Goal: Task Accomplishment & Management: Manage account settings

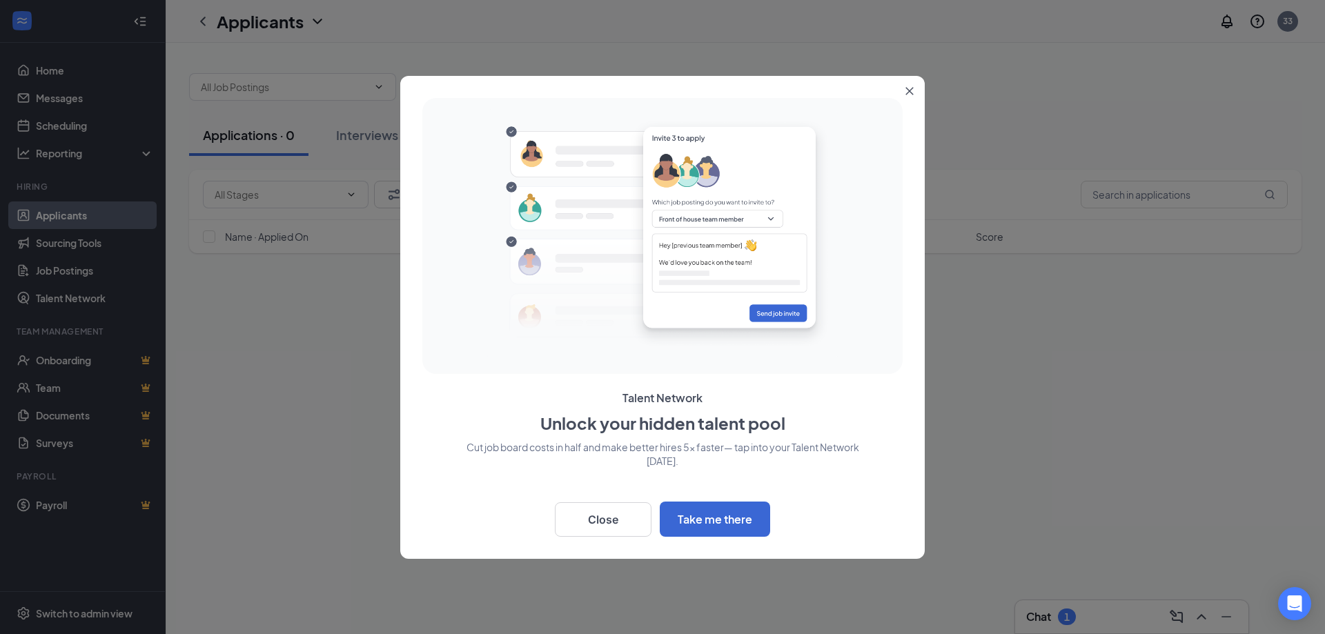
click at [912, 77] on button "Close" at bounding box center [912, 88] width 25 height 25
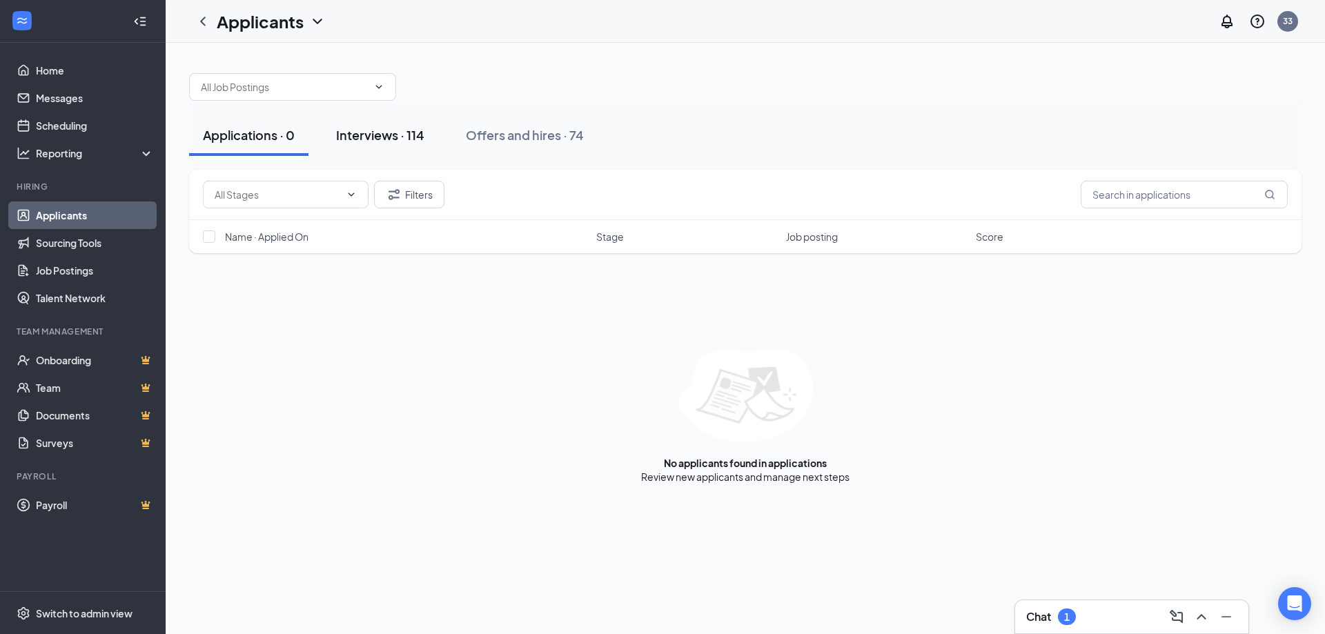
click at [346, 142] on div "Interviews · 114" at bounding box center [380, 134] width 88 height 17
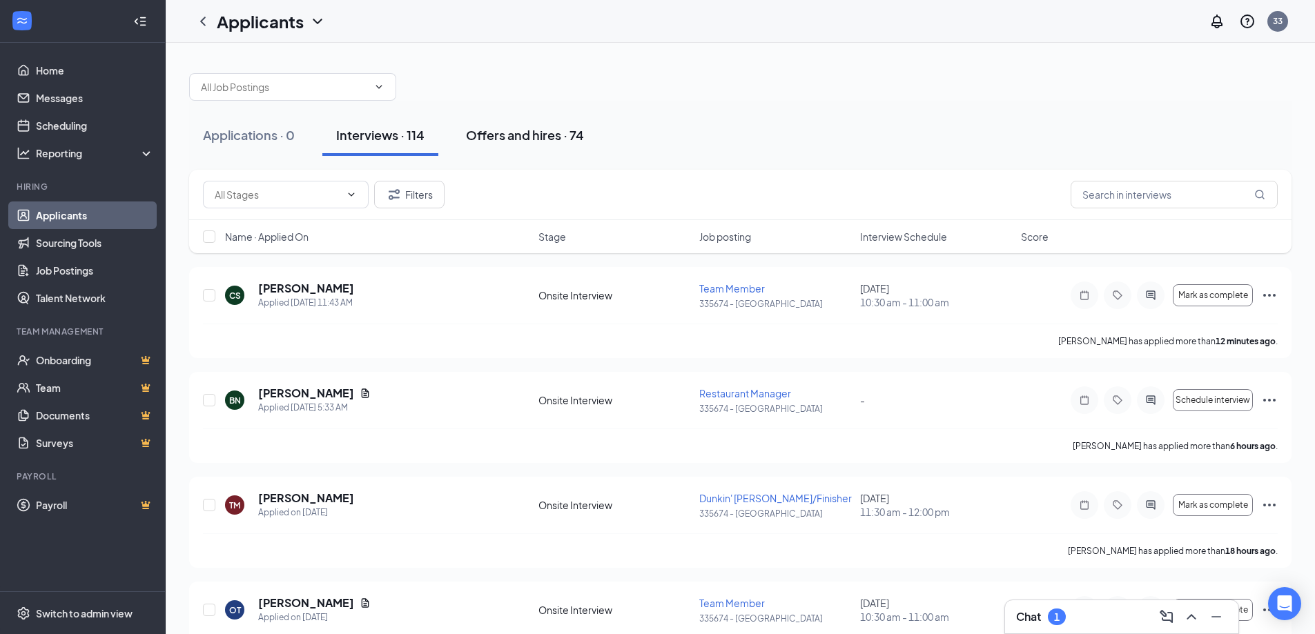
click at [494, 142] on div "Offers and hires · 74" at bounding box center [525, 134] width 118 height 17
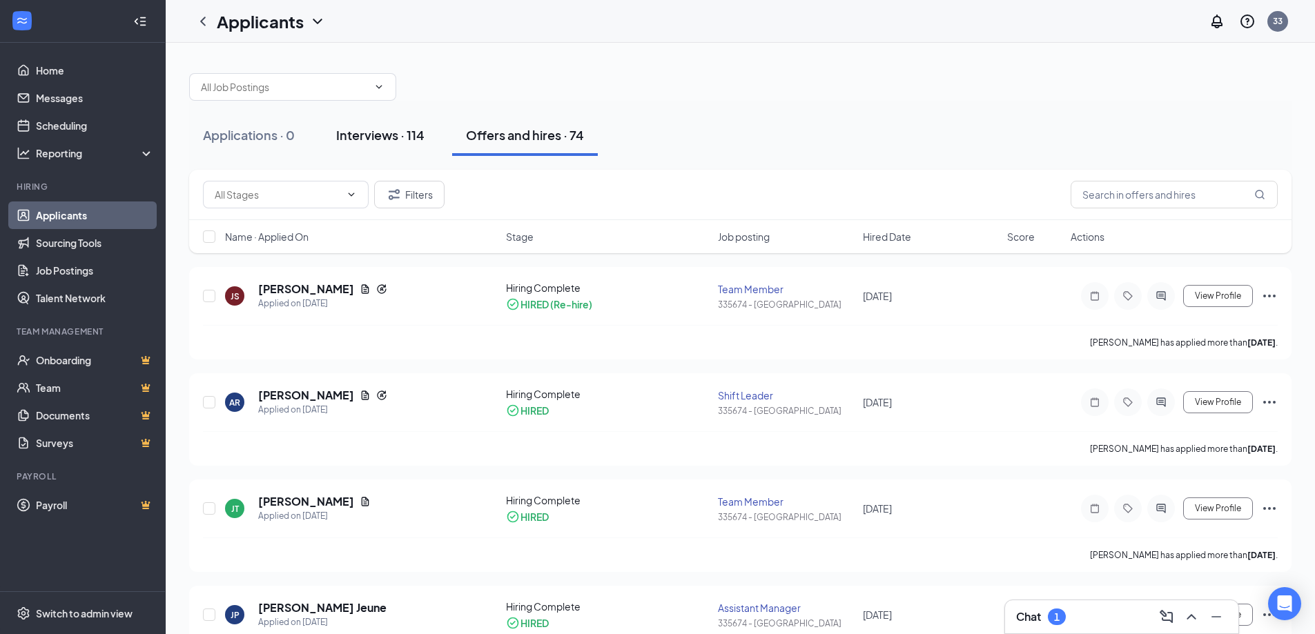
click at [380, 139] on div "Interviews · 114" at bounding box center [380, 134] width 88 height 17
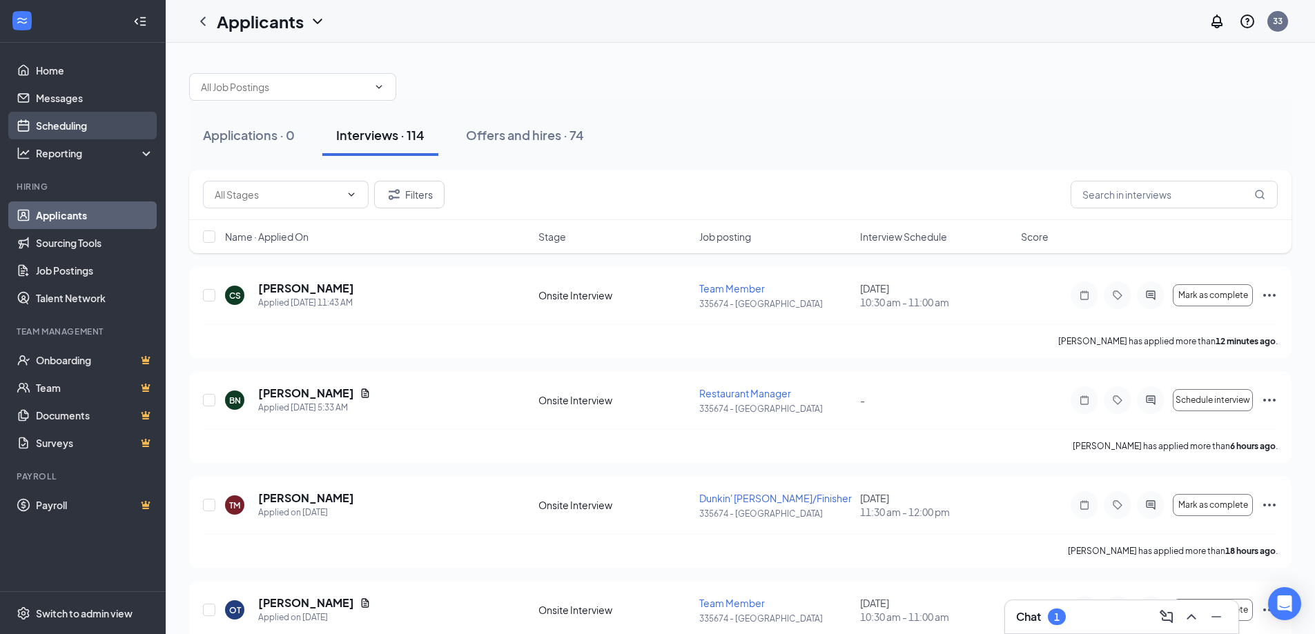
click at [61, 132] on link "Scheduling" at bounding box center [95, 126] width 118 height 28
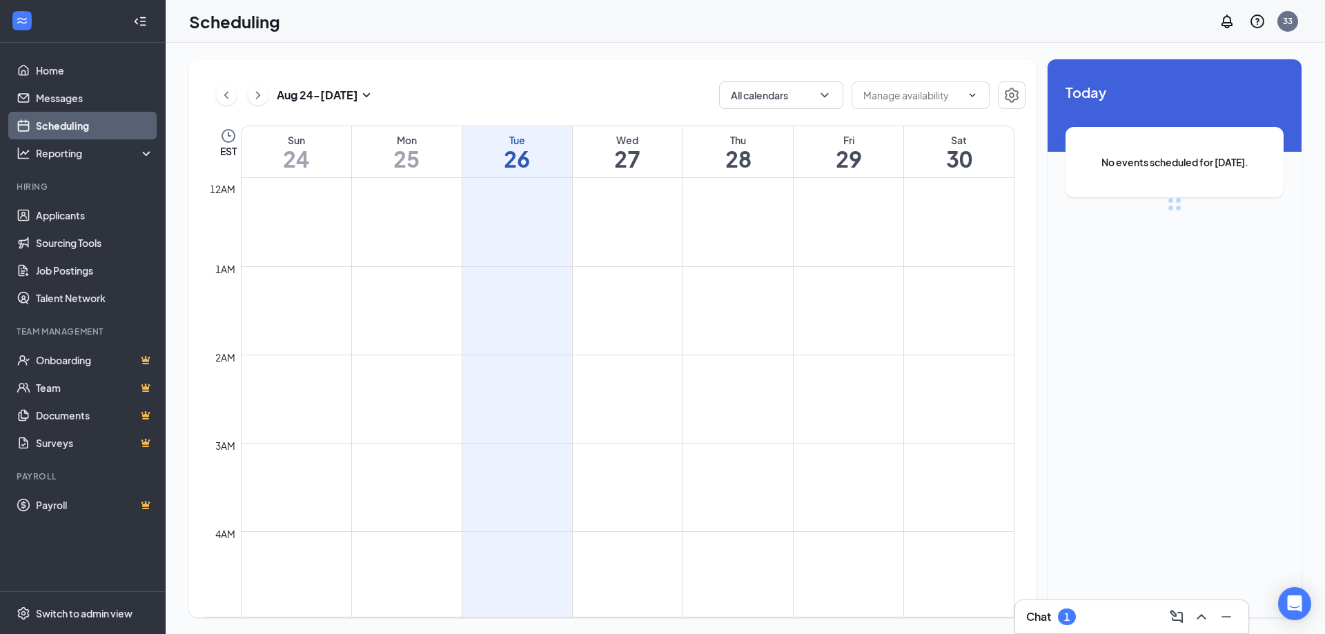
scroll to position [679, 0]
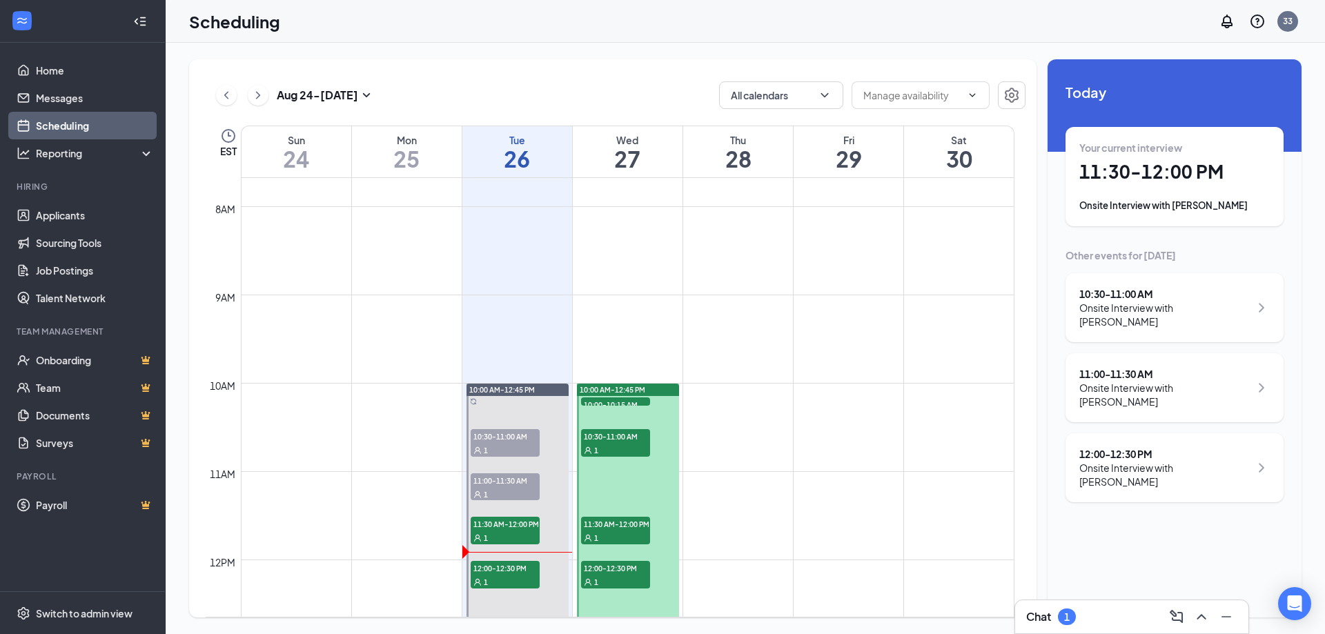
click at [1179, 461] on div "Onsite Interview with [PERSON_NAME]" at bounding box center [1165, 475] width 171 height 28
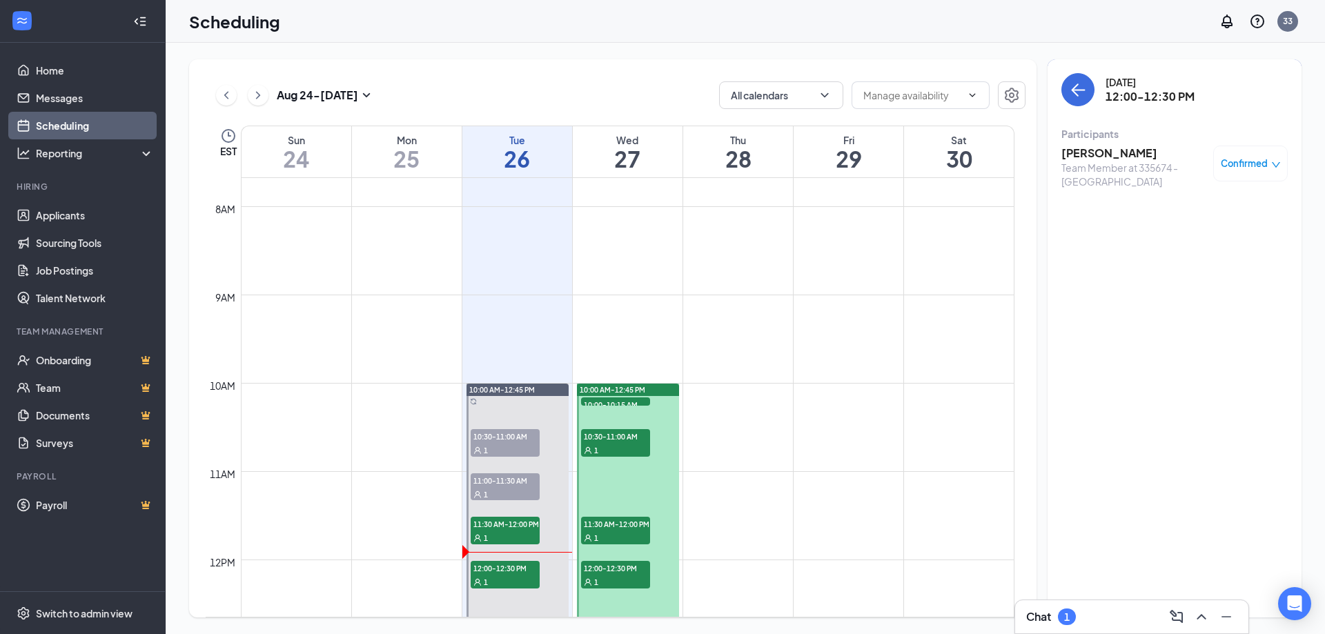
click at [1242, 161] on span "Confirmed" at bounding box center [1244, 164] width 47 height 14
click at [1096, 147] on h3 "[PERSON_NAME]" at bounding box center [1134, 153] width 145 height 15
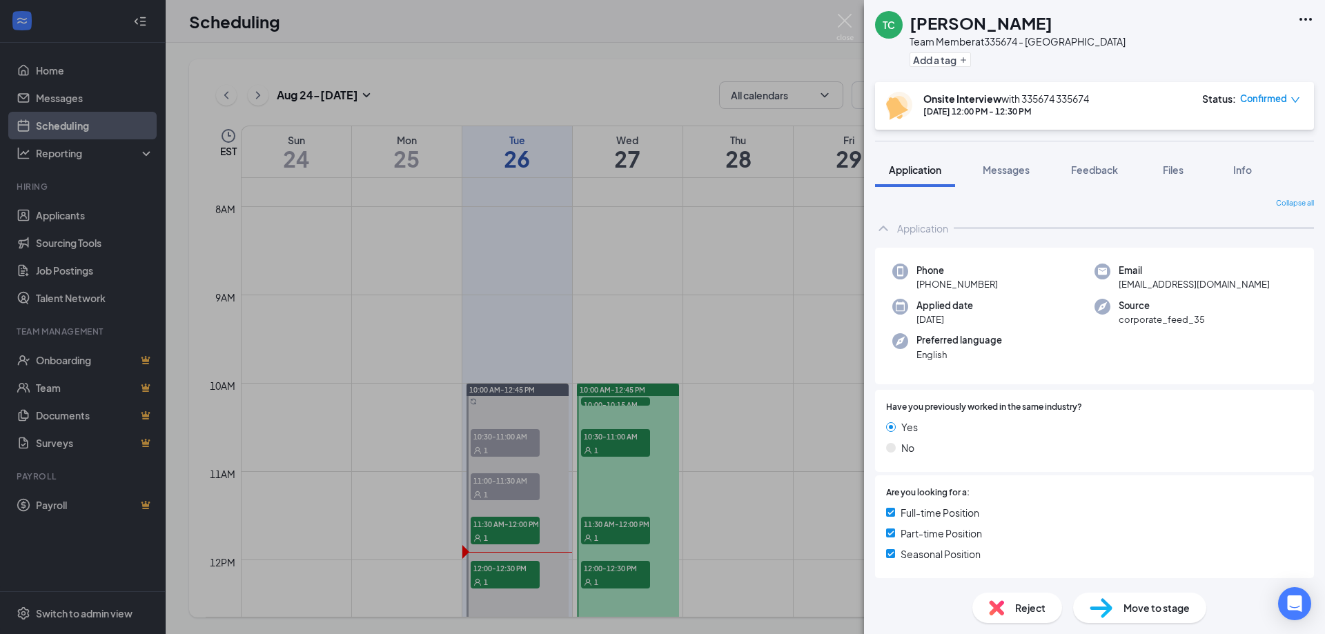
click at [1139, 612] on span "Move to stage" at bounding box center [1157, 608] width 66 height 15
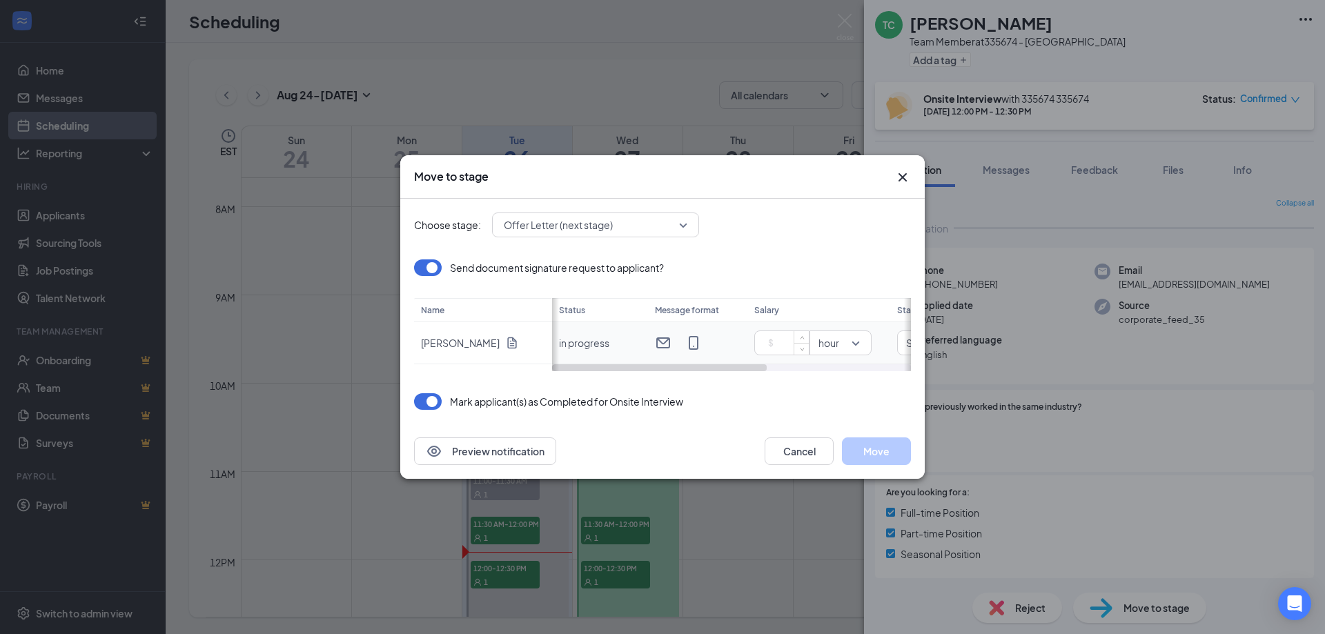
click at [787, 338] on input at bounding box center [785, 343] width 48 height 21
drag, startPoint x: 752, startPoint y: 367, endPoint x: 893, endPoint y: 376, distance: 141.8
click at [893, 376] on div "Choose stage: Offer Letter (next stage) Send document signature request to appl…" at bounding box center [662, 311] width 497 height 225
click at [759, 340] on span "Specific date" at bounding box center [713, 343] width 93 height 14
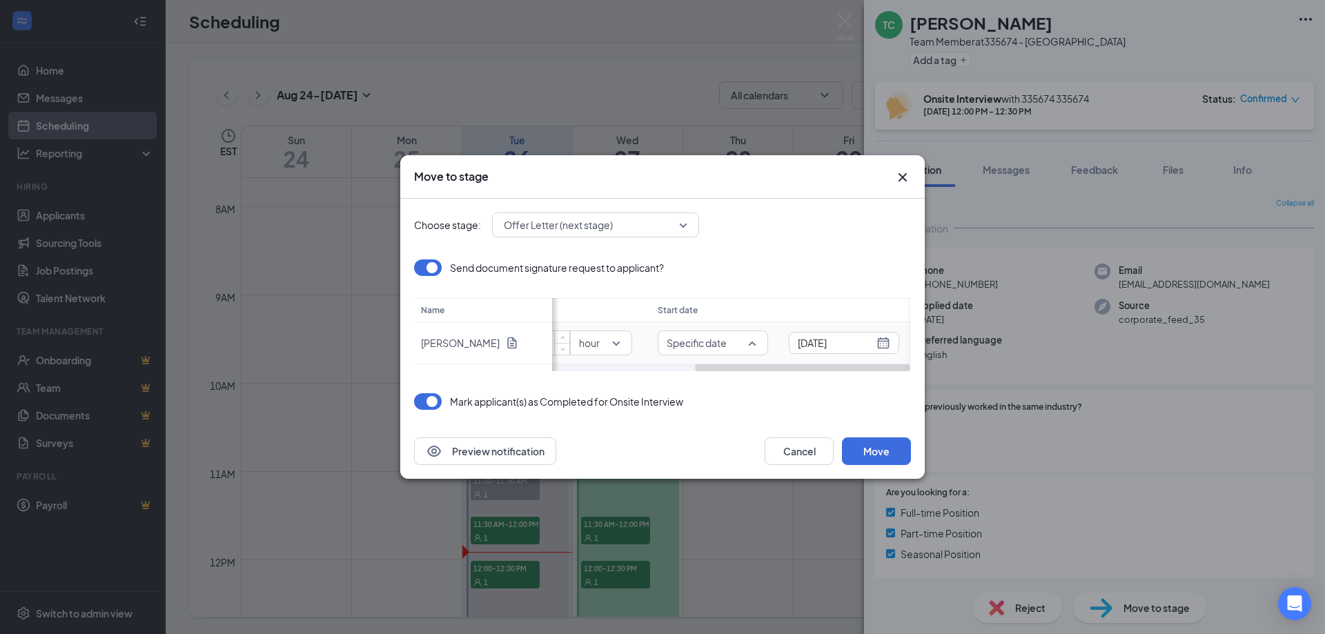
type input "13"
click at [759, 341] on span "Specific date" at bounding box center [713, 343] width 93 height 14
click at [894, 347] on div "[DATE]" at bounding box center [844, 343] width 110 height 22
click at [875, 214] on button "button" at bounding box center [870, 213] width 15 height 28
type input "[DATE]"
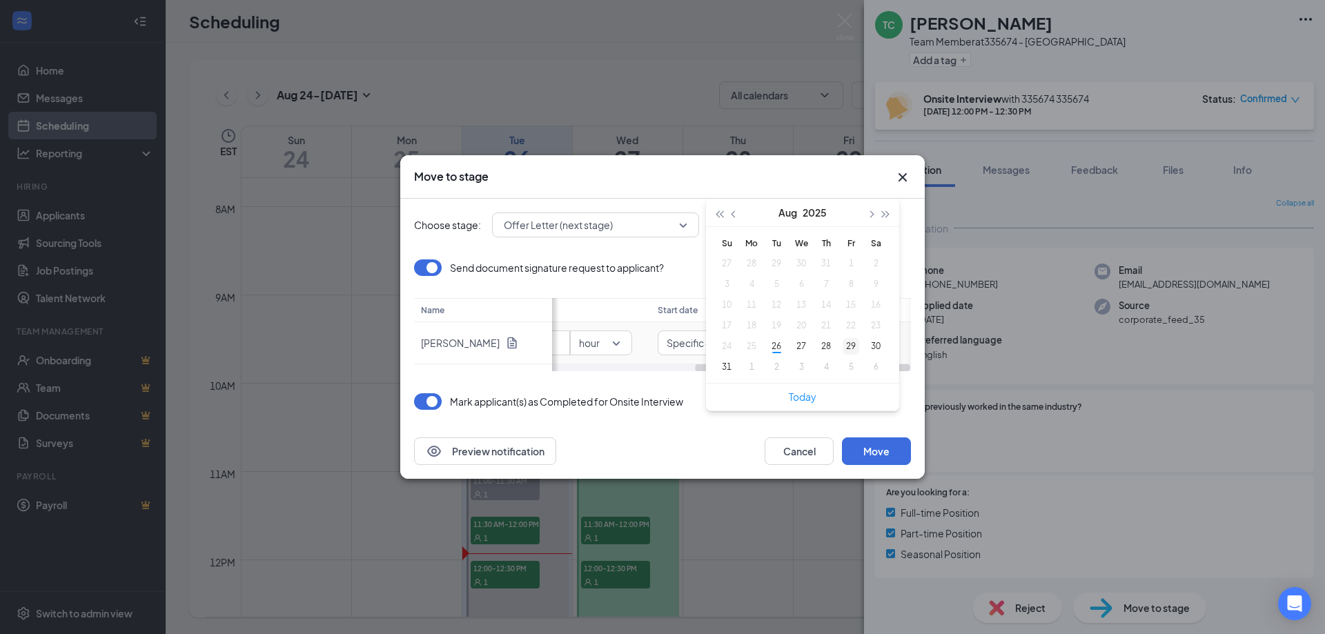
click at [854, 341] on div "29" at bounding box center [851, 346] width 17 height 17
drag, startPoint x: 727, startPoint y: 370, endPoint x: 824, endPoint y: 378, distance: 97.7
click at [824, 378] on div "Choose stage: Offer Letter (next stage) Send document signature request to appl…" at bounding box center [662, 311] width 497 height 225
click at [887, 457] on button "Move" at bounding box center [876, 452] width 69 height 28
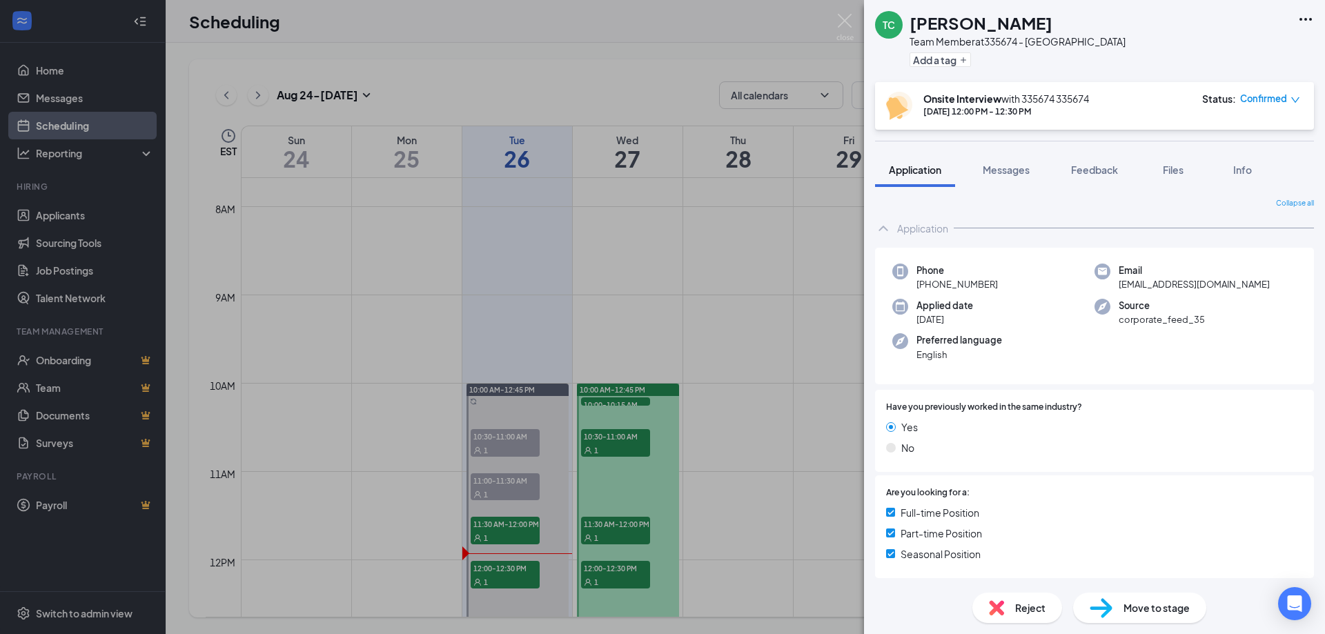
click at [383, 87] on div "TC [PERSON_NAME] Team Member at 335674 - [GEOGRAPHIC_DATA] Add a tag Onsite Int…" at bounding box center [662, 317] width 1325 height 634
